Goal: Transaction & Acquisition: Purchase product/service

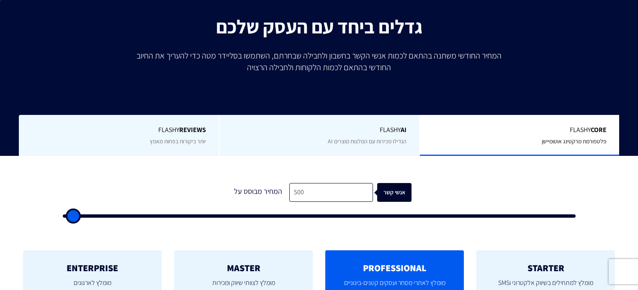
click at [307, 189] on input "500" at bounding box center [331, 192] width 84 height 19
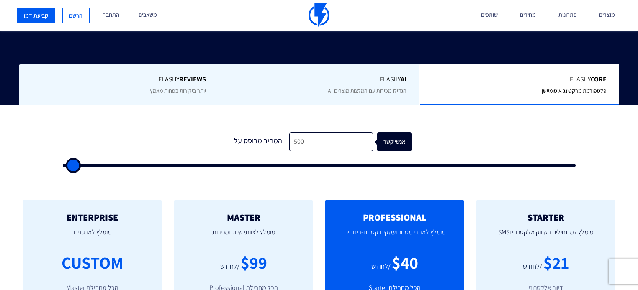
scroll to position [201, 0]
type input "8"
type input "500"
type input "80"
type input "500"
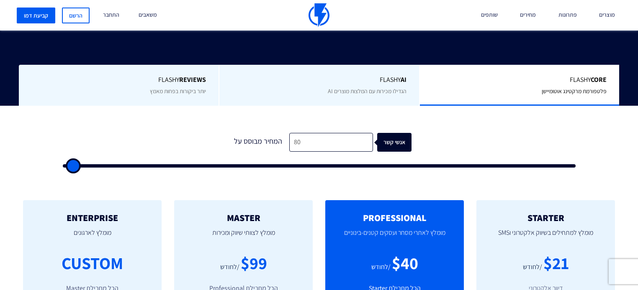
type input "800"
type input "1000"
type input "8,000"
type input "8000"
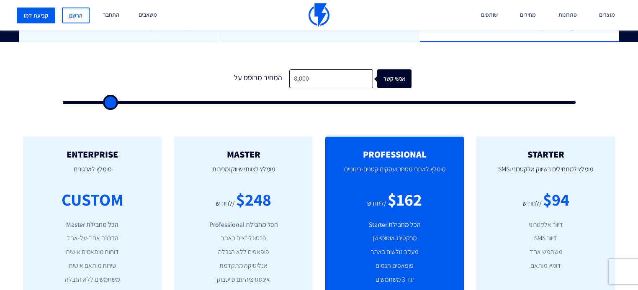
scroll to position [268, 0]
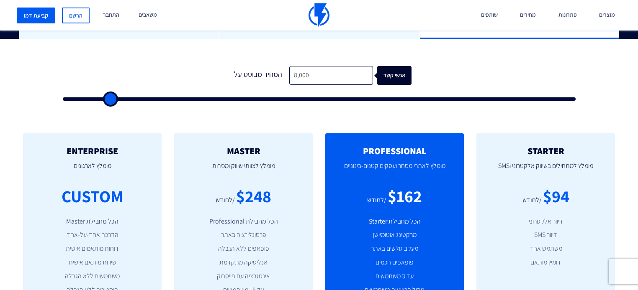
type input "13,000"
type input "13000"
type input "15,000"
type input "15000"
type input "22,500"
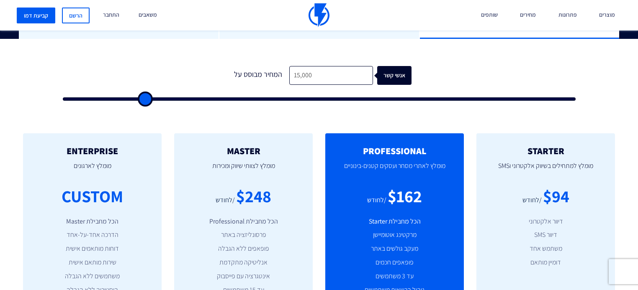
type input "22500"
type input "35,500"
type input "35500"
type input "40,000"
type input "40000"
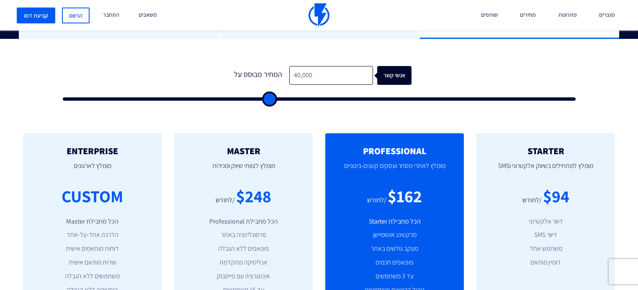
type input "44,000"
type input "44000"
type input "48,000"
type input "48000"
type input "52,500"
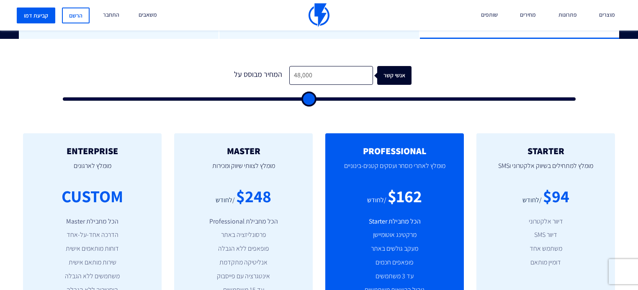
type input "52500"
type input "55,500"
type input "55500"
type input "59,500"
type input "59500"
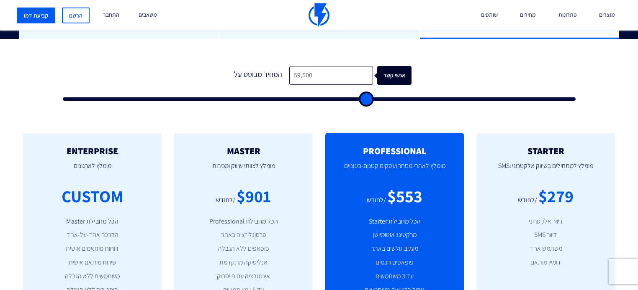
type input "62,500"
type input "62500"
type input "65,500"
type input "65500"
type input "68,000"
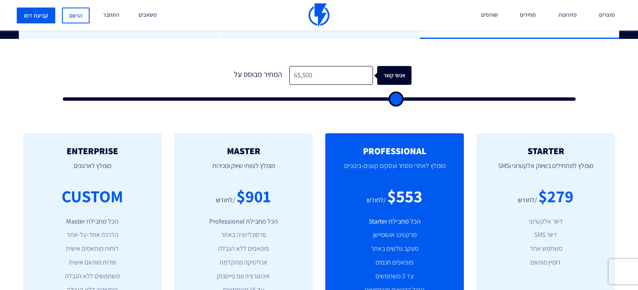
type input "68000"
type input "70,500"
type input "70500"
type input "72,500"
type input "72500"
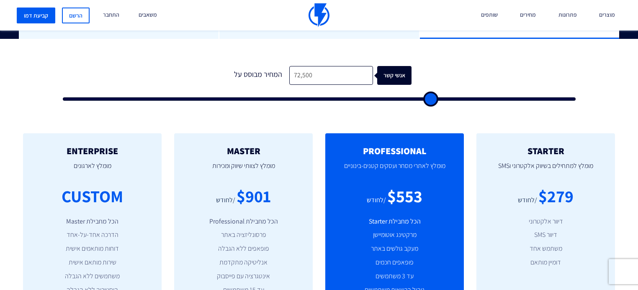
type input "74,000"
type input "74000"
type input "75,000"
type input "75000"
type input "76,500"
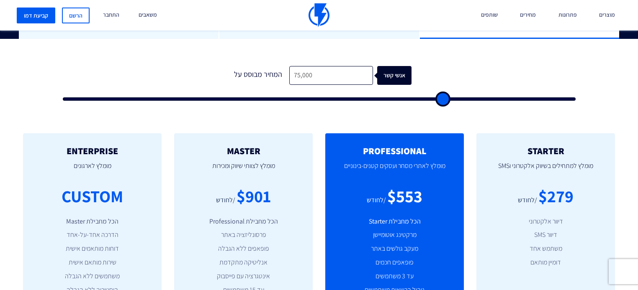
type input "76500"
type input "78,000"
type input "78000"
type input "77,500"
type input "77500"
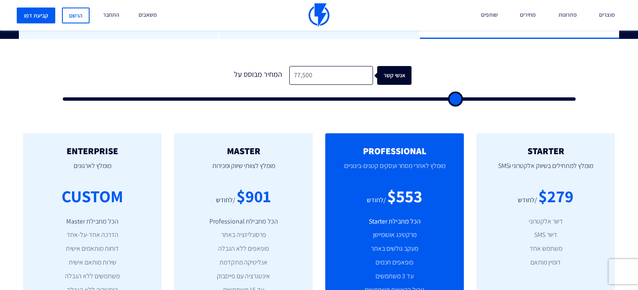
type input "77,000"
type input "77000"
type input "76,500"
type input "76500"
type input "76,000"
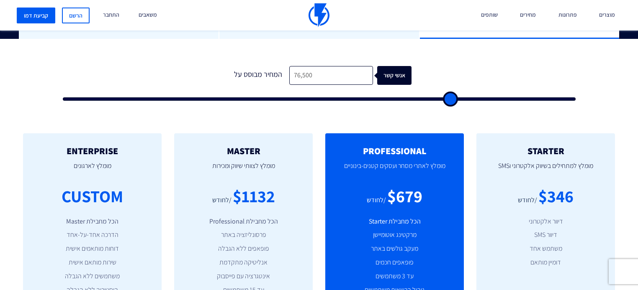
type input "76000"
type input "75,000"
type input "75000"
type input "74,500"
type input "74500"
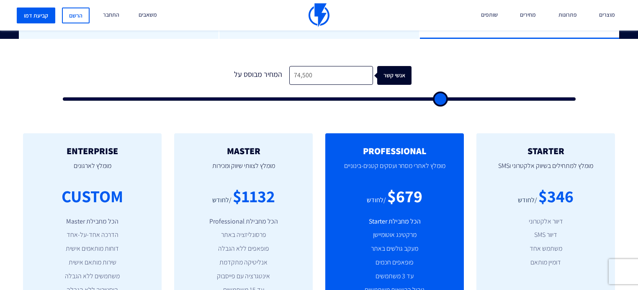
type input "73,500"
type input "73500"
type input "72,500"
type input "72500"
type input "71,000"
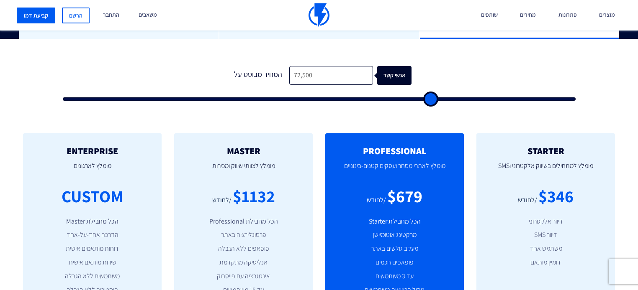
type input "71000"
type input "69,500"
type input "69500"
type input "68,500"
type input "68500"
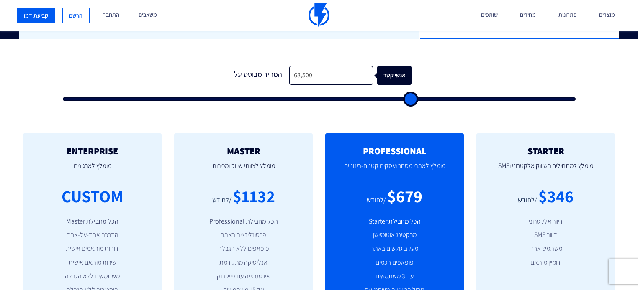
type input "67,000"
type input "67000"
type input "65,000"
type input "65000"
type input "63,500"
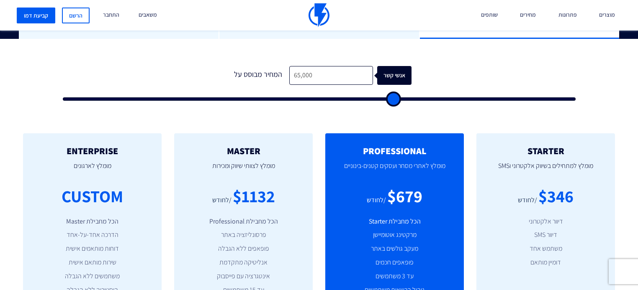
type input "63500"
type input "60,500"
type input "60500"
type input "59,000"
type input "59000"
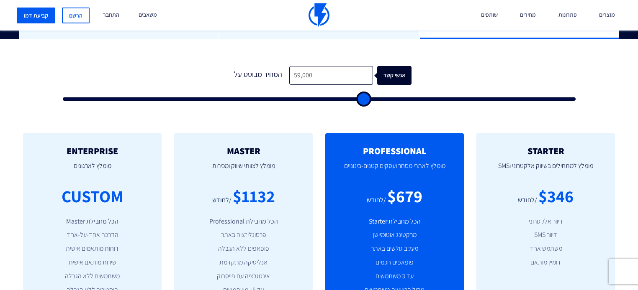
type input "57,000"
type input "57000"
type input "55,000"
type input "55000"
type input "53,500"
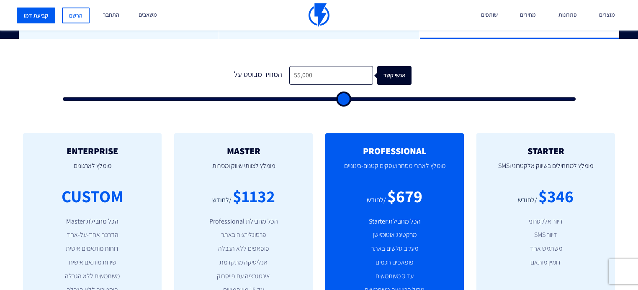
type input "53500"
type input "52,000"
type input "52000"
type input "49,500"
type input "49500"
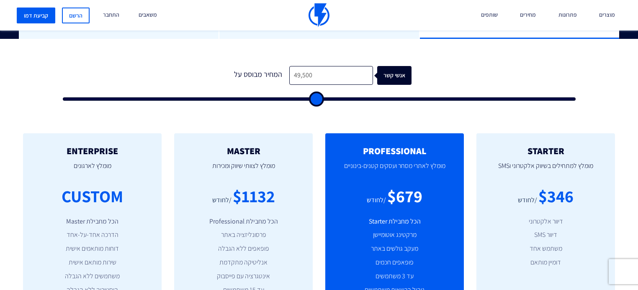
type input "47,500"
type input "47500"
type input "45,500"
type input "45500"
type input "42,500"
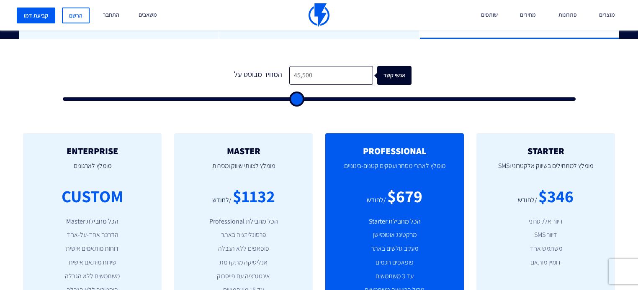
type input "42500"
type input "40,000"
type input "40000"
type input "37,000"
type input "37000"
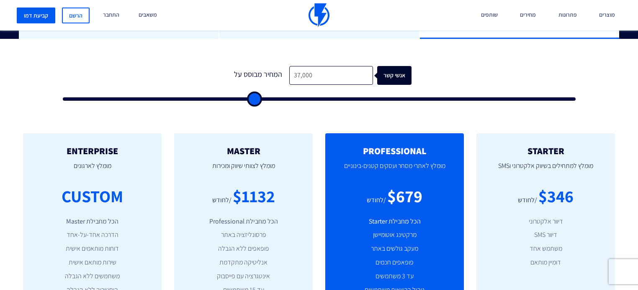
type input "33,500"
type input "33500"
type input "29,500"
type input "29500"
type input "25,000"
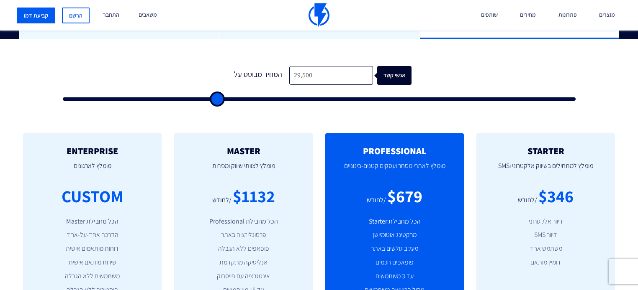
type input "25000"
type input "21,500"
type input "21500"
type input "18,000"
type input "18000"
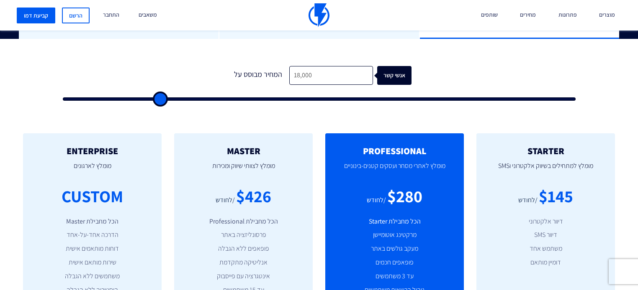
type input "15,500"
type input "15500"
type input "12,500"
type input "12500"
type input "10,000"
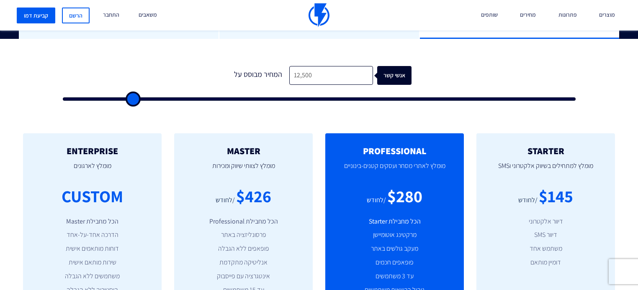
type input "10000"
type input "8,500"
type input "8500"
type input "5,000"
type input "5000"
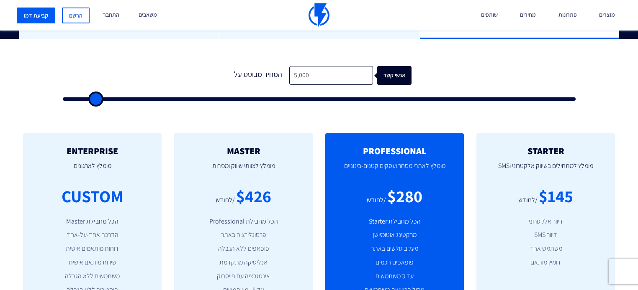
type input "4,000"
type input "4000"
type input "3,000"
type input "3000"
type input "2,500"
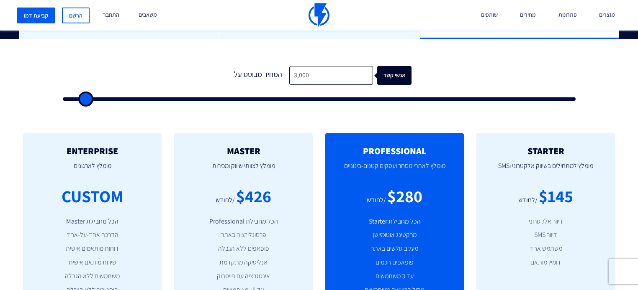
type input "2500"
type input "1,500"
type input "1500"
type input "1,000"
type input "1000"
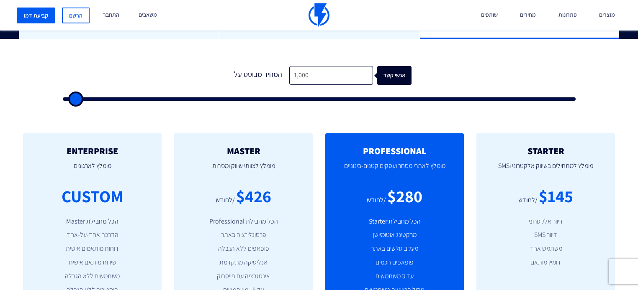
type input "500"
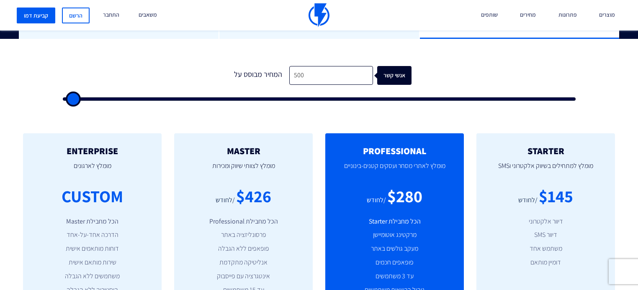
type input "500"
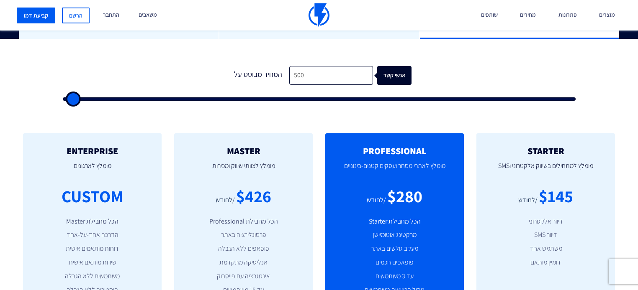
type input "500"
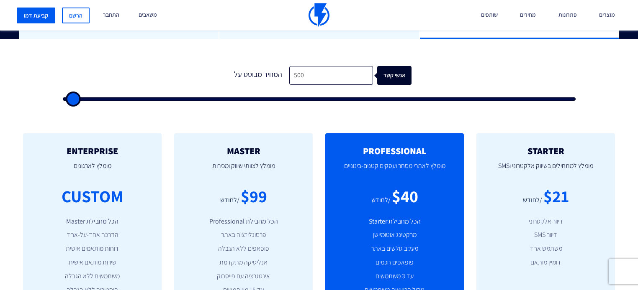
drag, startPoint x: 114, startPoint y: 86, endPoint x: 63, endPoint y: 89, distance: 51.1
type input "500"
click at [63, 97] on input "range" at bounding box center [319, 98] width 513 height 3
click at [348, 66] on input "500" at bounding box center [331, 75] width 84 height 19
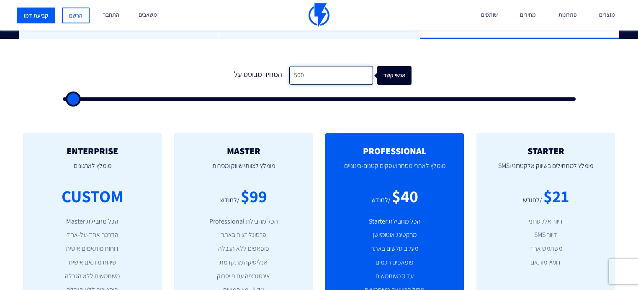
click at [348, 66] on input "500" at bounding box center [331, 75] width 84 height 19
type input "8"
type input "500"
type input "80"
type input "500"
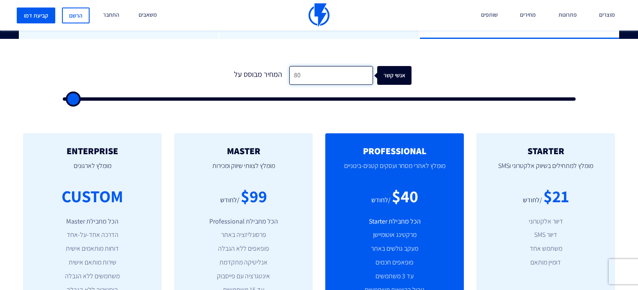
type input "800"
type input "1000"
type input "8,000"
type input "8000"
type input "8,000"
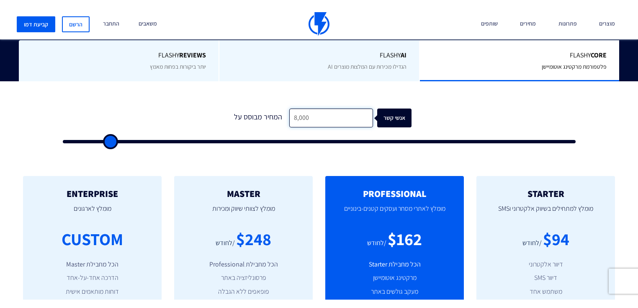
scroll to position [234, 0]
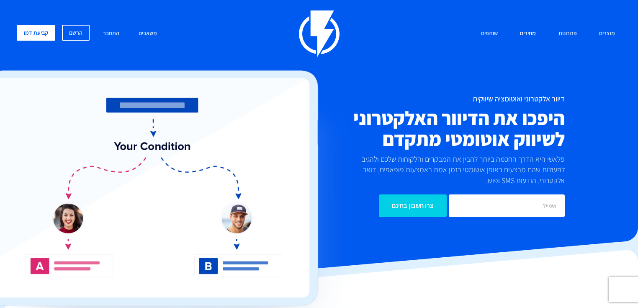
click at [525, 33] on link "מחירים" at bounding box center [527, 34] width 28 height 18
